Goal: Task Accomplishment & Management: Manage account settings

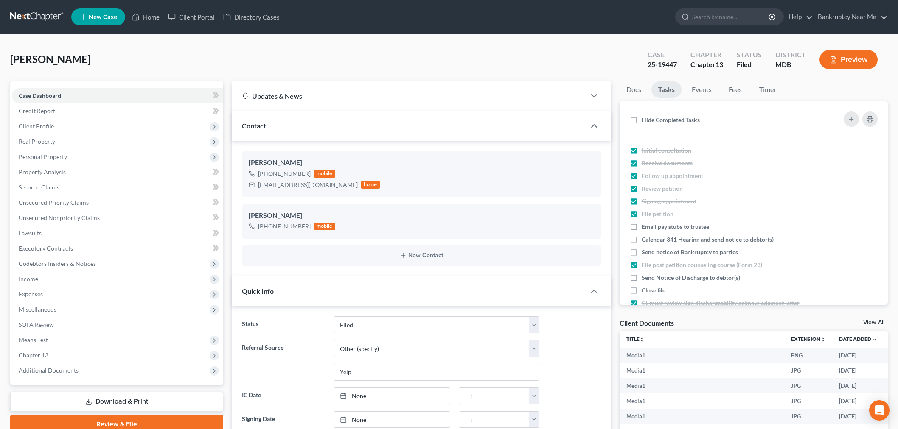
select select "6"
select select "0"
drag, startPoint x: 0, startPoint y: 0, endPoint x: 29, endPoint y: 17, distance: 33.7
click at [29, 17] on link at bounding box center [37, 16] width 54 height 15
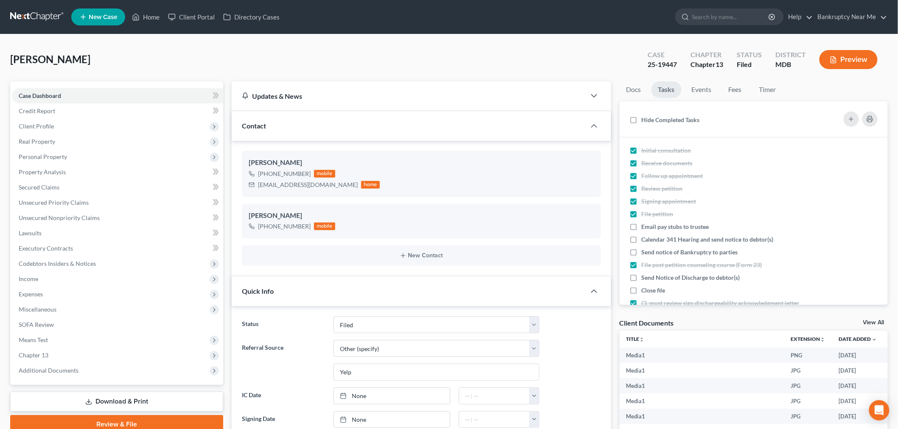
scroll to position [82, 0]
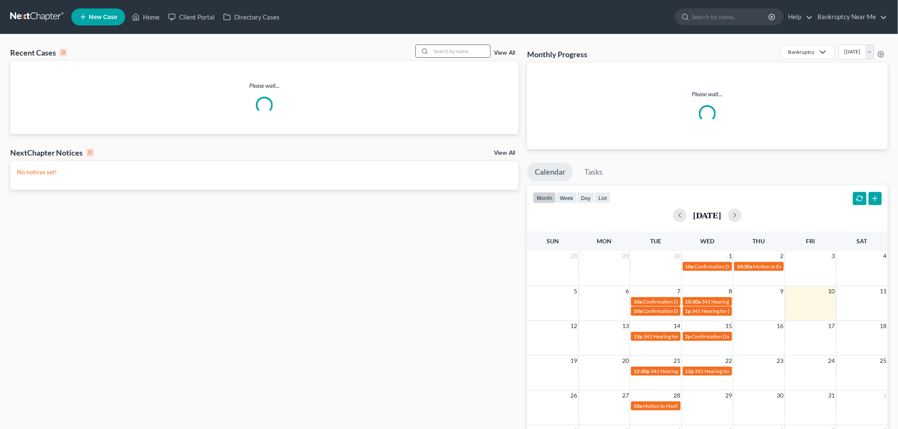
click at [456, 45] on div at bounding box center [453, 51] width 76 height 13
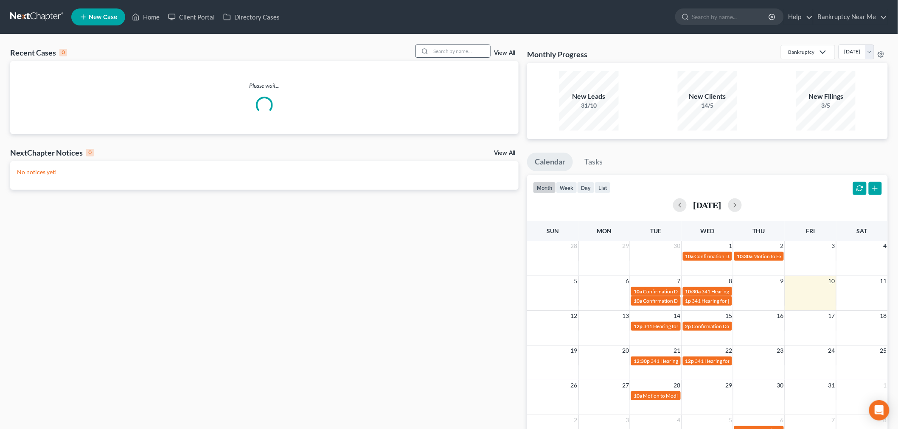
click at [455, 50] on input "search" at bounding box center [460, 51] width 59 height 12
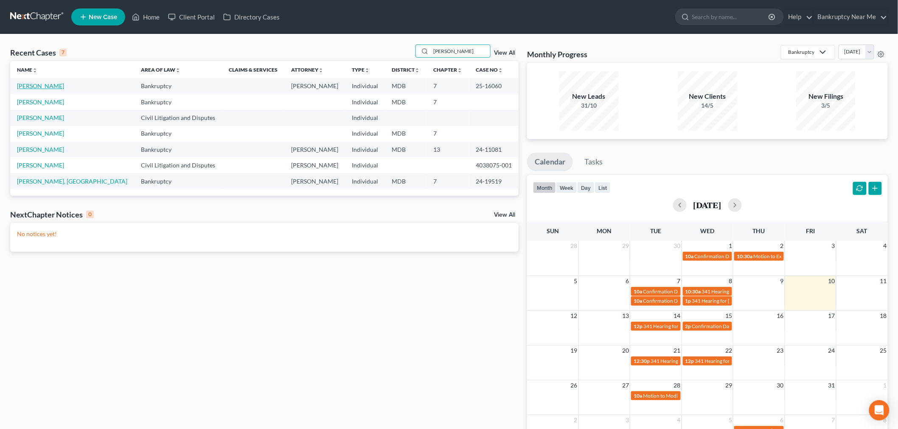
type input "[PERSON_NAME]"
click at [45, 89] on link "[PERSON_NAME]" at bounding box center [40, 85] width 47 height 7
select select "6"
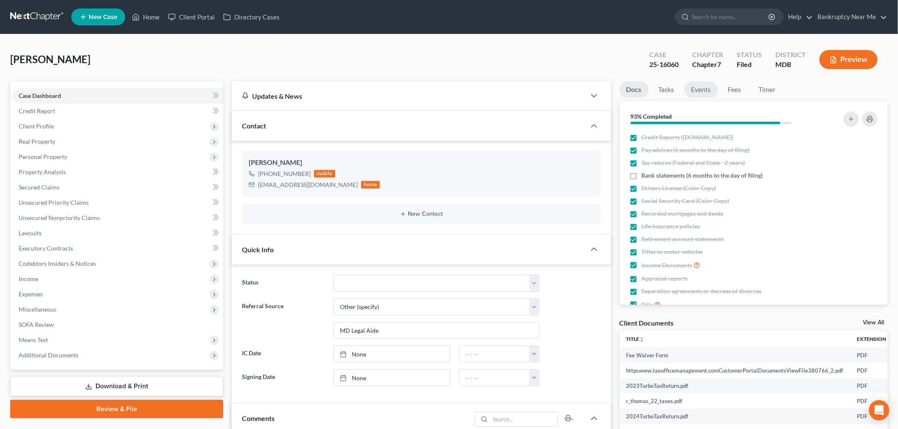
click at [706, 90] on link "Events" at bounding box center [701, 89] width 34 height 17
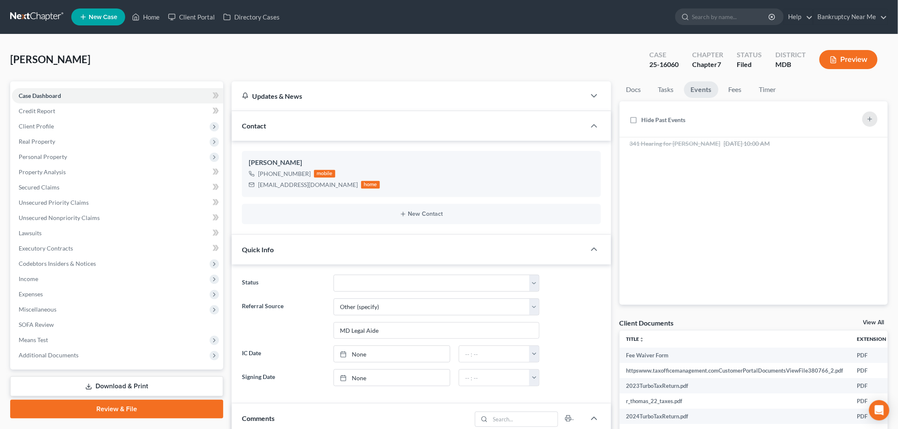
scroll to position [7791, 0]
drag, startPoint x: 733, startPoint y: 136, endPoint x: 730, endPoint y: 145, distance: 9.9
click at [733, 137] on div "Hide Past Events Nothing here yet! 341 Hearing for [PERSON_NAME] [DATE] 10:00 A…" at bounding box center [753, 203] width 269 height 204
click at [730, 145] on span "[DATE] 10:00 AM" at bounding box center [747, 143] width 46 height 7
